Goal: Information Seeking & Learning: Learn about a topic

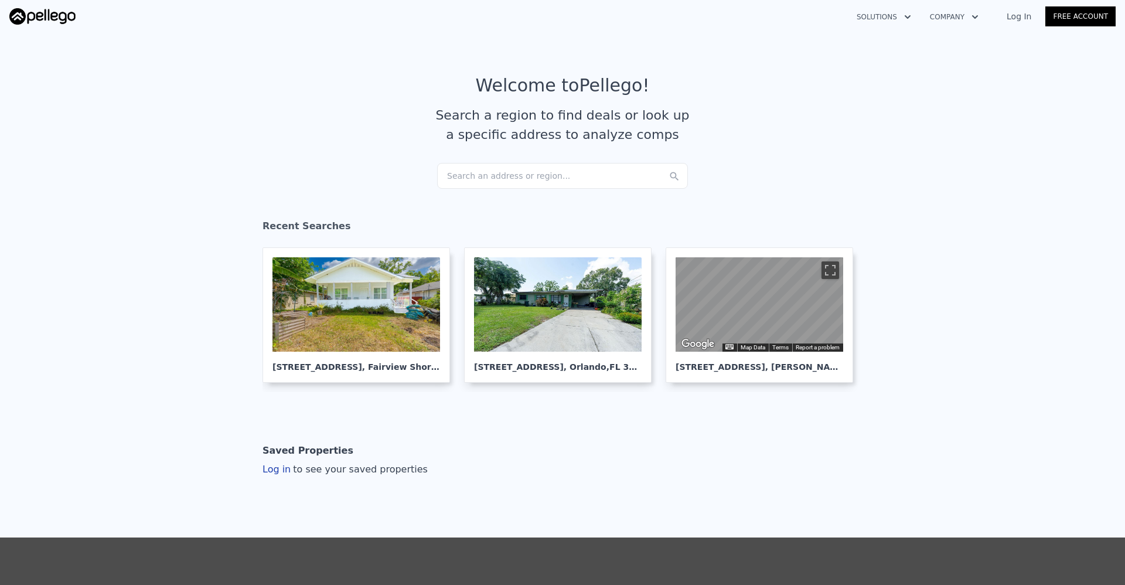
click at [552, 179] on div "Search an address or region..." at bounding box center [562, 176] width 251 height 26
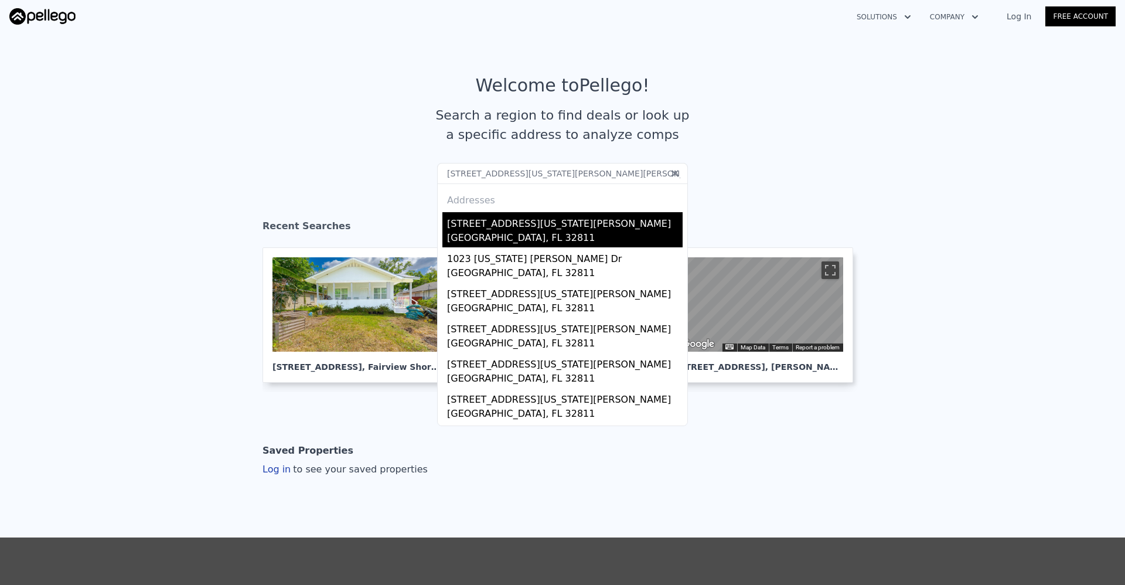
type input "[STREET_ADDRESS][US_STATE][PERSON_NAME][PERSON_NAME]"
click at [538, 232] on div "[GEOGRAPHIC_DATA], FL 32811" at bounding box center [565, 239] width 236 height 16
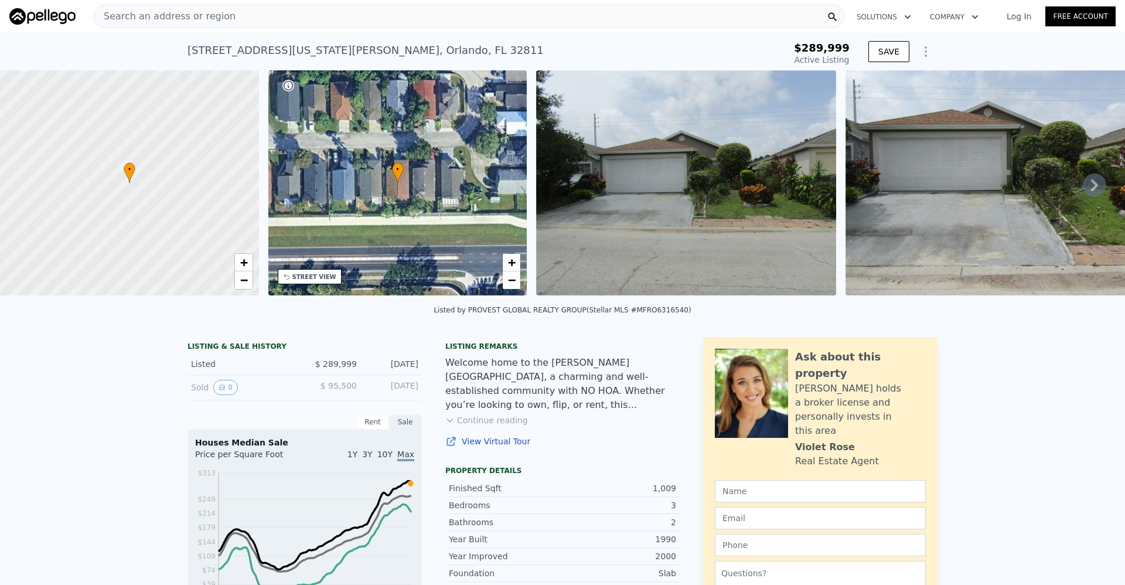
click at [1091, 191] on icon at bounding box center [1094, 185] width 7 height 12
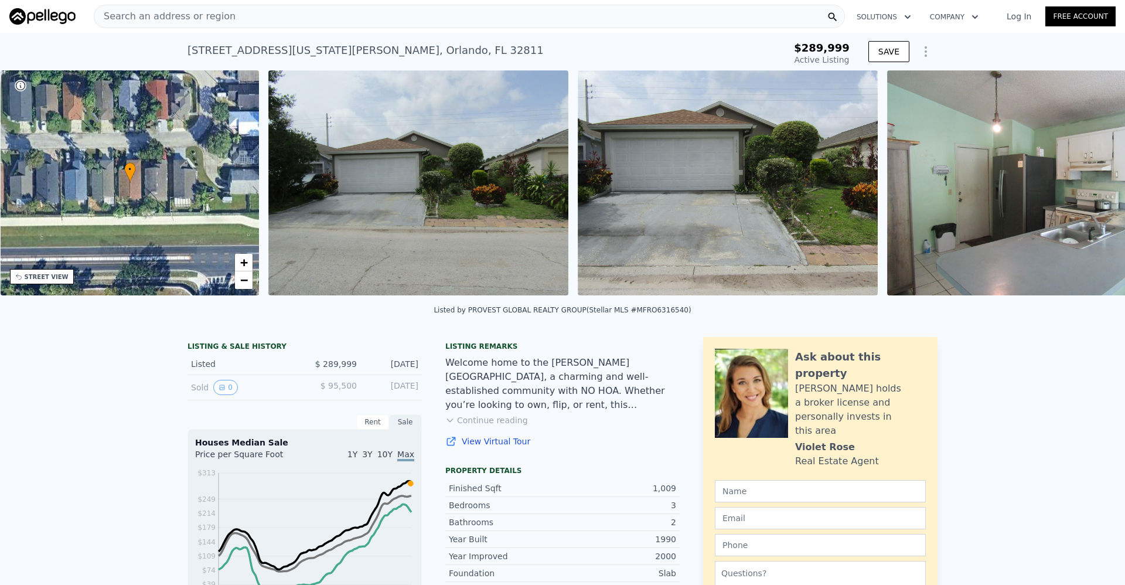
scroll to position [0, 273]
click at [1091, 191] on icon at bounding box center [1094, 185] width 7 height 12
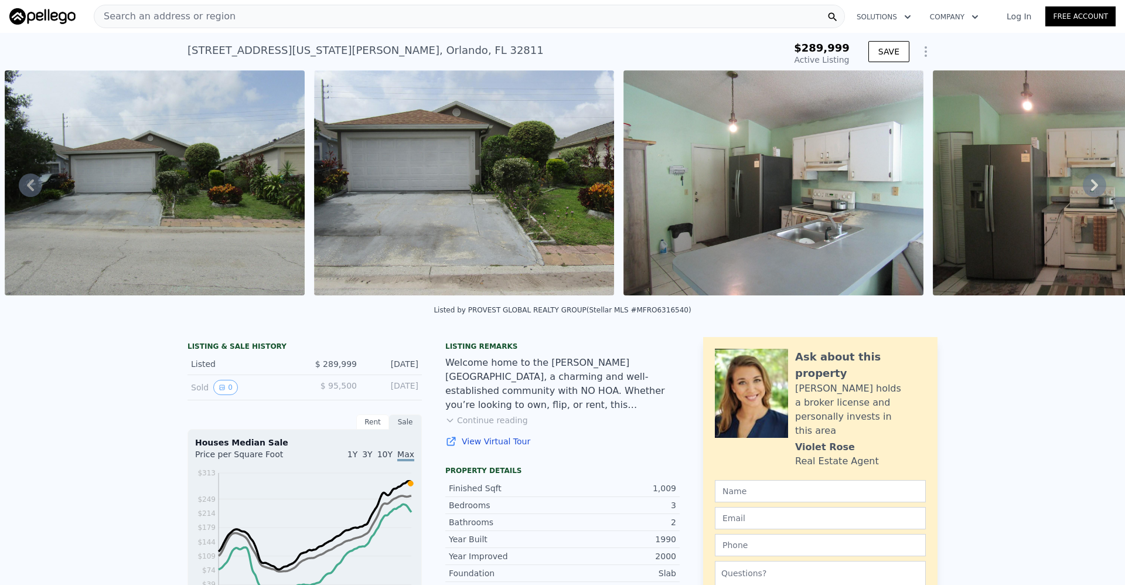
click at [1091, 191] on icon at bounding box center [1094, 185] width 7 height 12
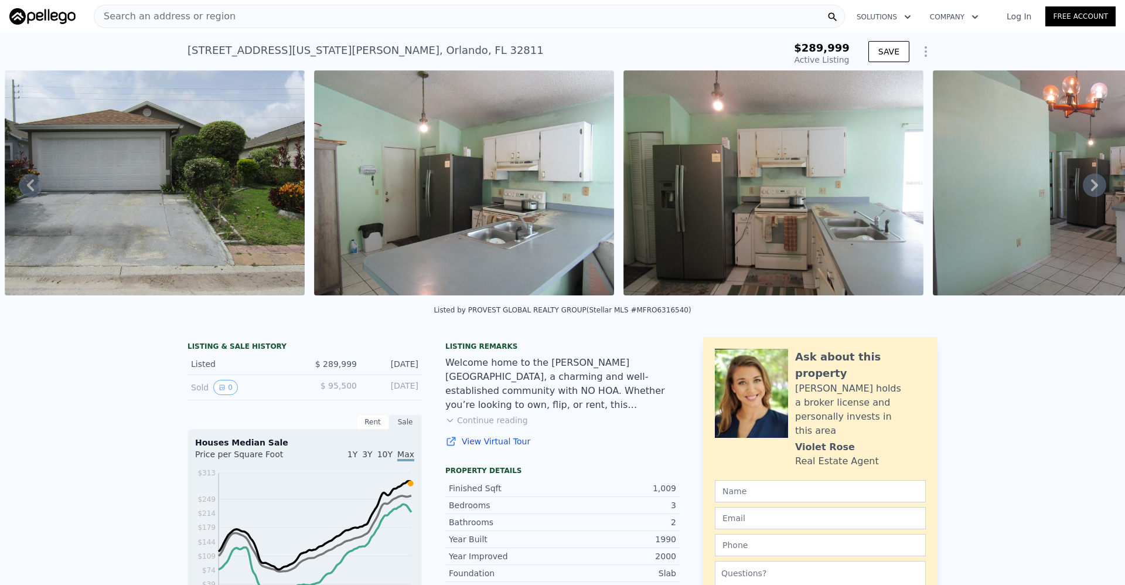
click at [1091, 191] on icon at bounding box center [1094, 185] width 7 height 12
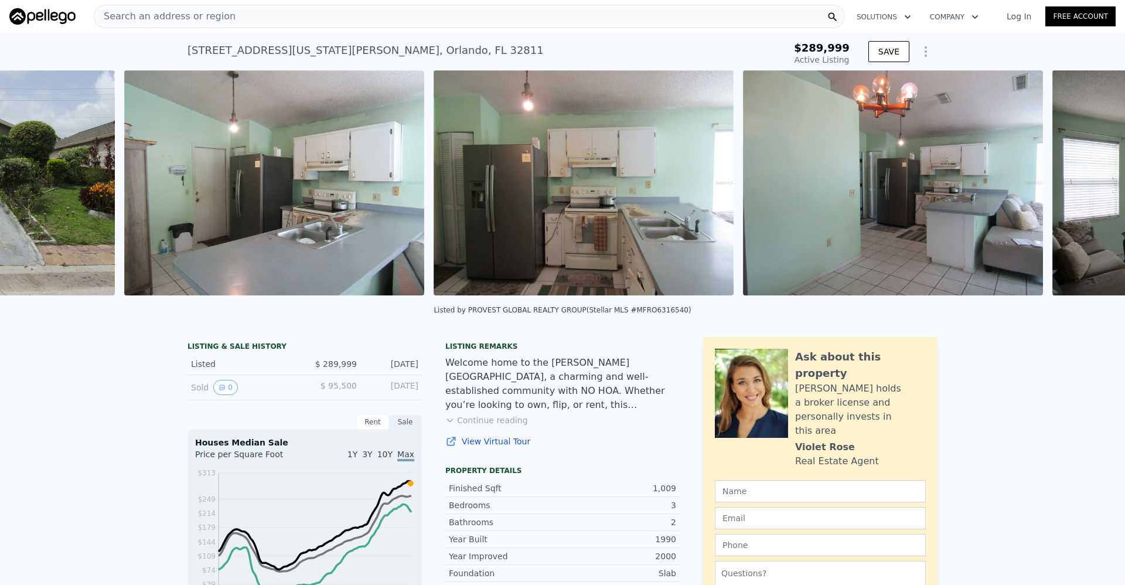
scroll to position [0, 1155]
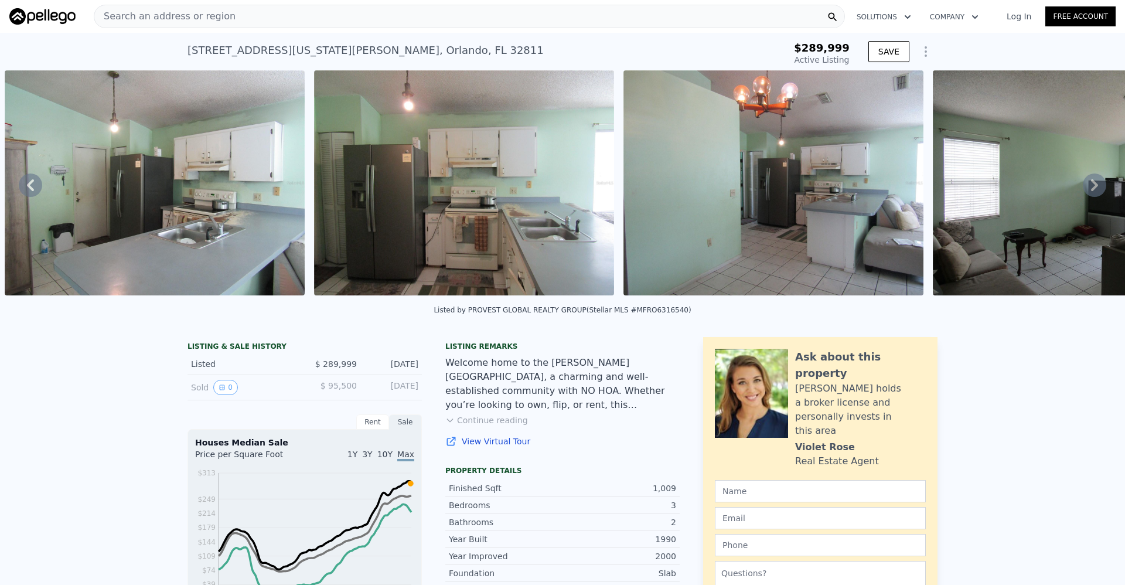
click at [1091, 191] on icon at bounding box center [1094, 185] width 7 height 12
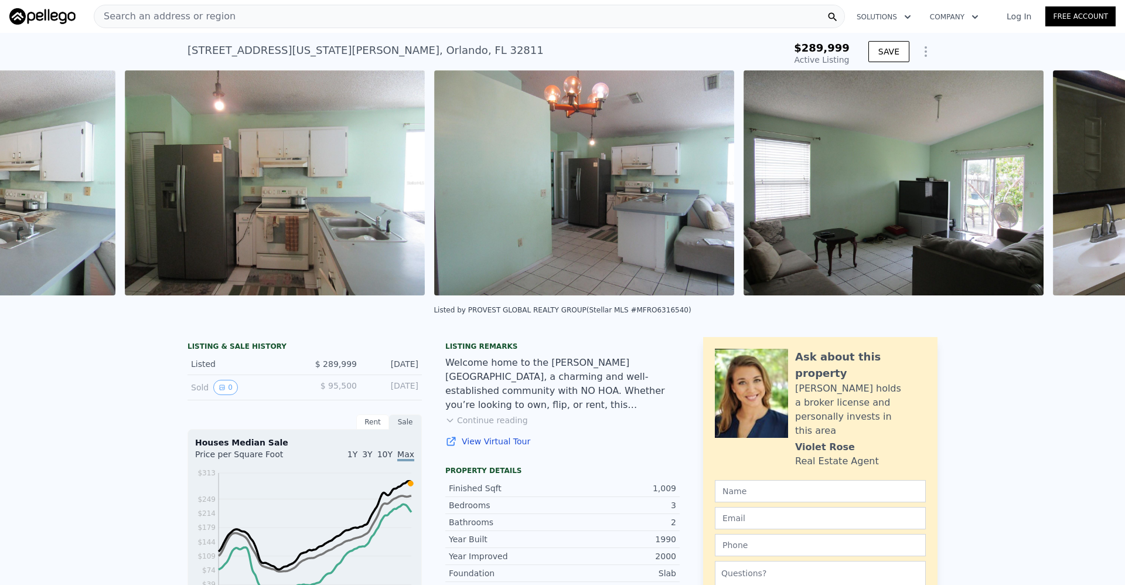
scroll to position [0, 1465]
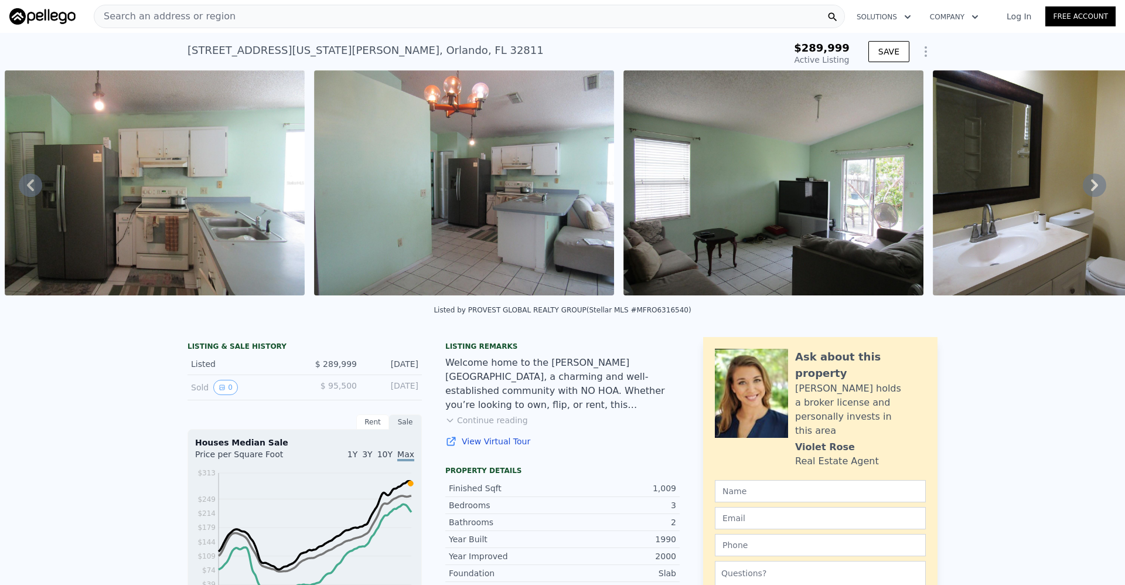
click at [1091, 191] on icon at bounding box center [1094, 185] width 7 height 12
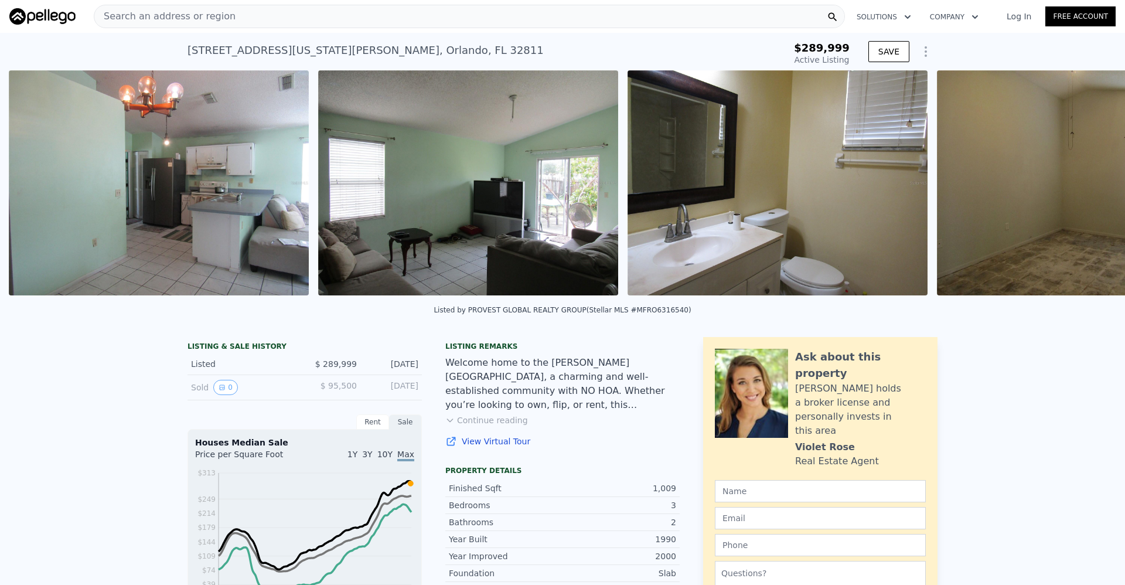
scroll to position [0, 1774]
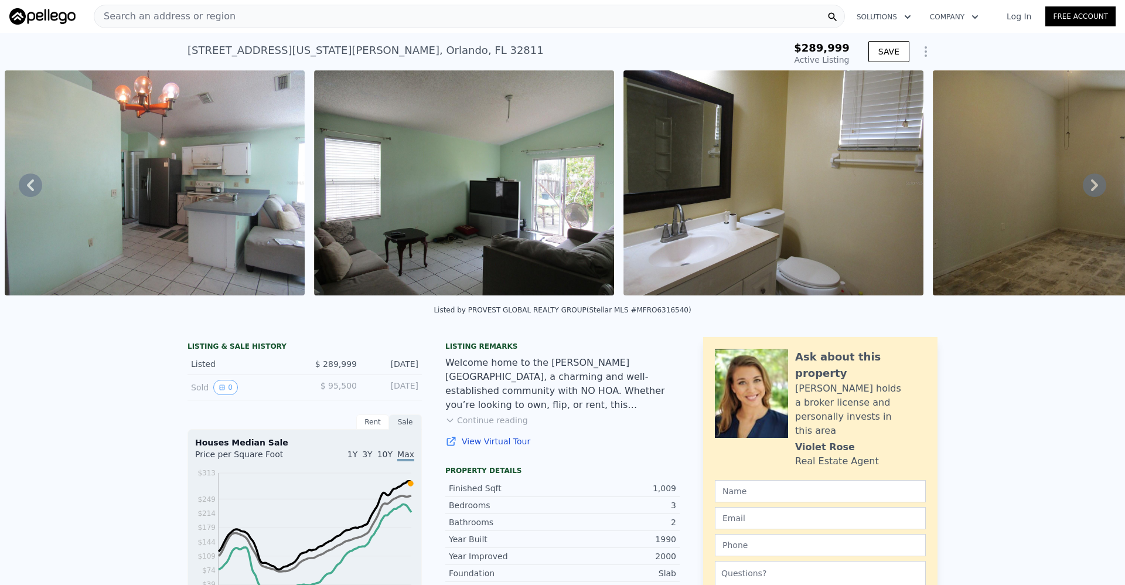
click at [1091, 191] on icon at bounding box center [1094, 185] width 7 height 12
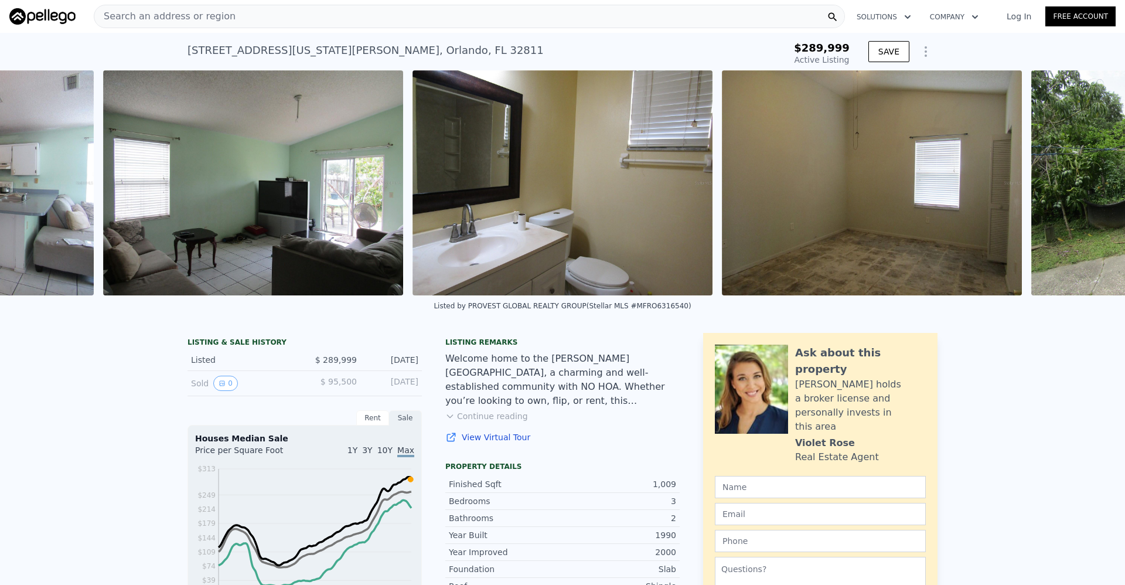
scroll to position [0, 2084]
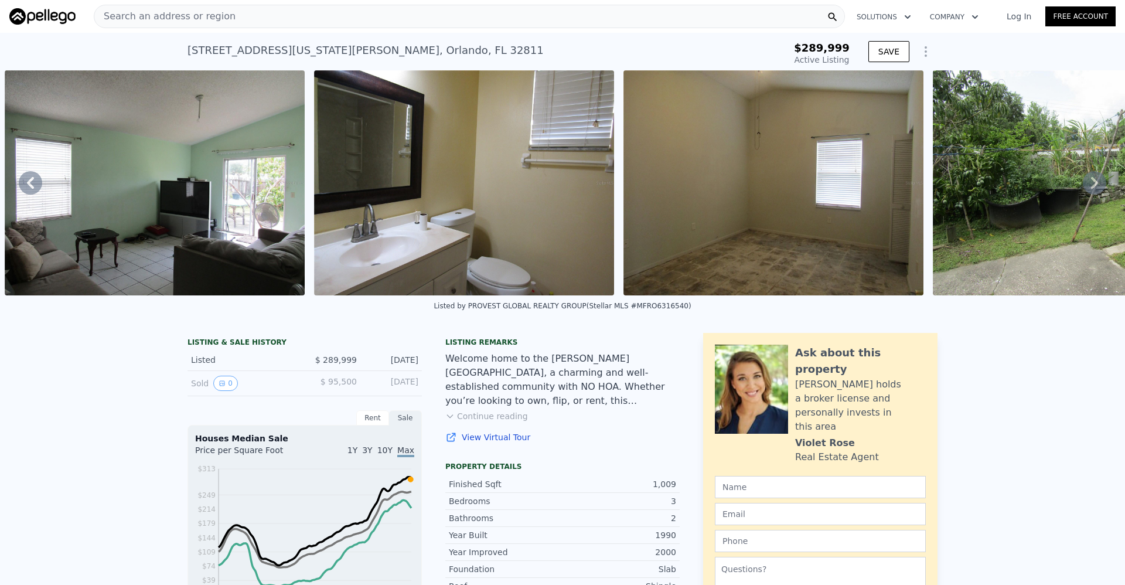
click at [1087, 191] on icon at bounding box center [1094, 182] width 23 height 23
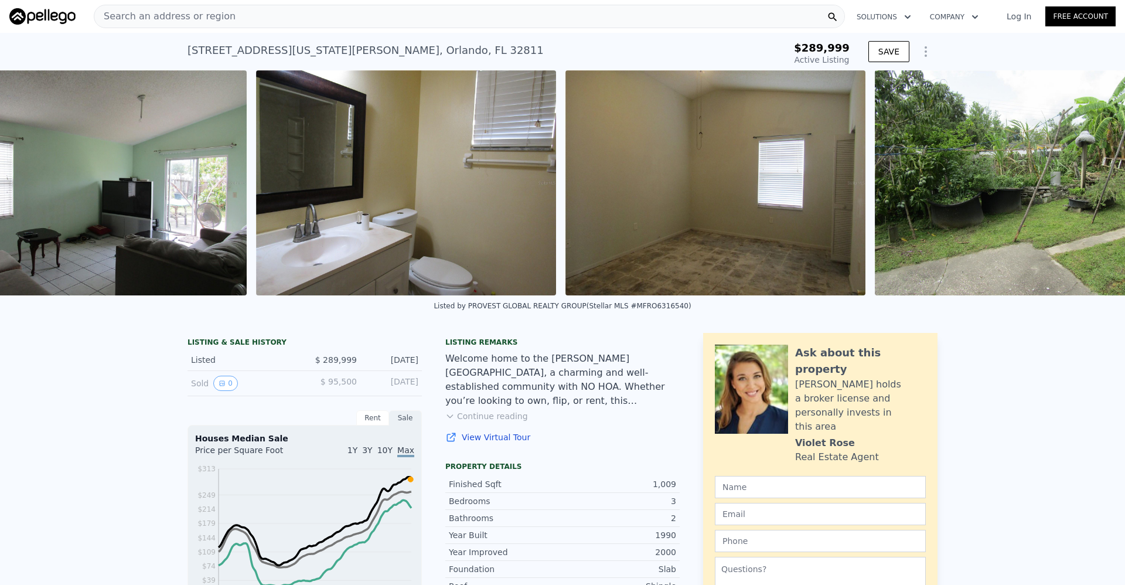
scroll to position [0, 2205]
